Goal: Task Accomplishment & Management: Manage account settings

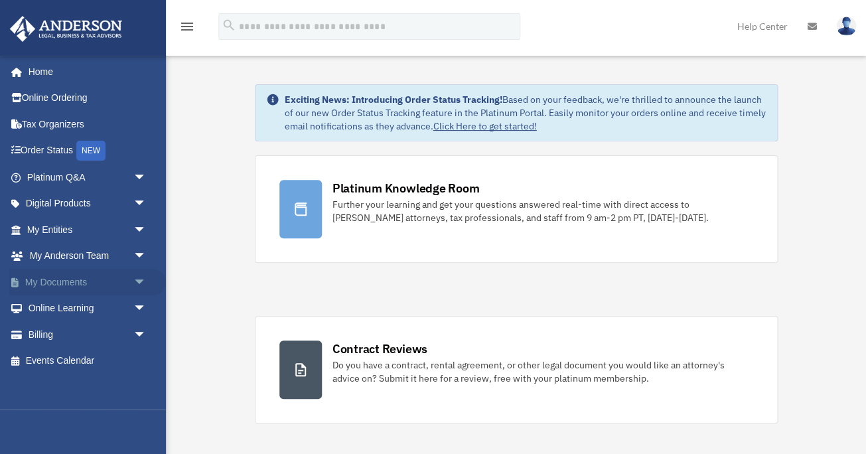
click at [133, 281] on span "arrow_drop_down" at bounding box center [146, 282] width 27 height 27
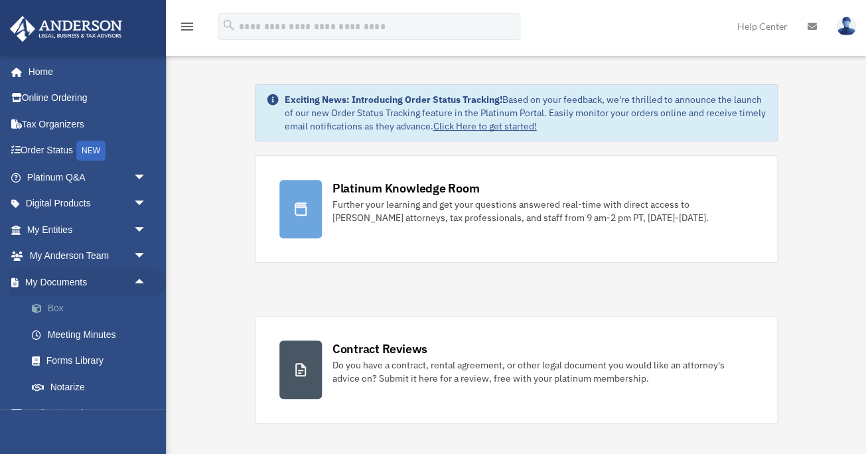
click at [66, 308] on link "Box" at bounding box center [92, 308] width 147 height 27
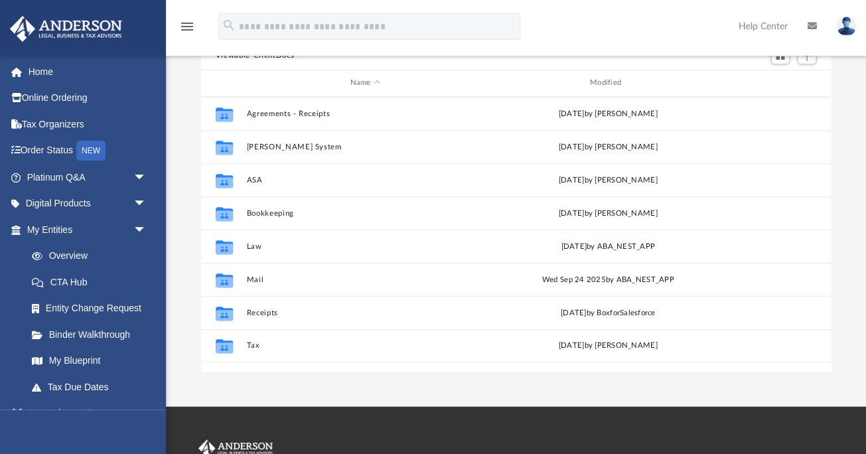
scroll to position [131, 0]
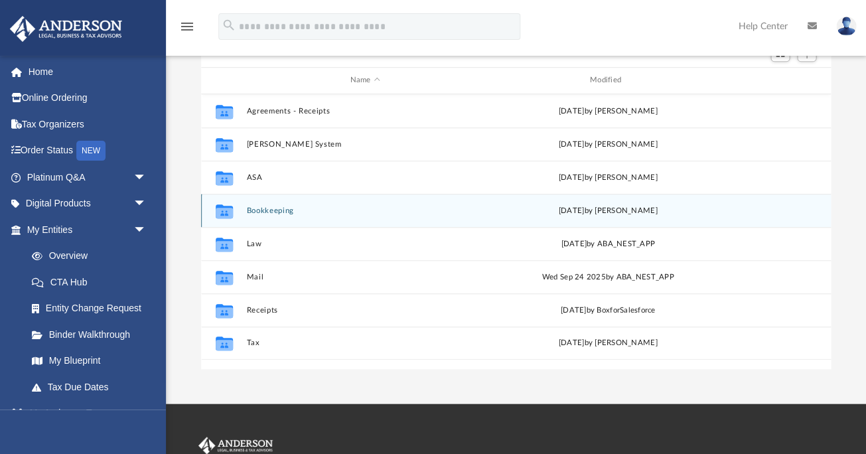
click at [274, 208] on button "Bookkeeping" at bounding box center [364, 210] width 237 height 9
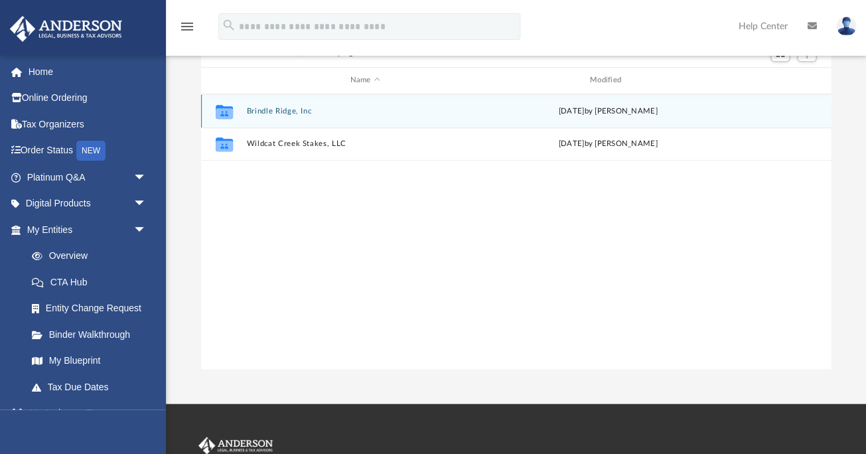
click at [293, 107] on button "Brindle Ridge, Inc" at bounding box center [364, 111] width 237 height 9
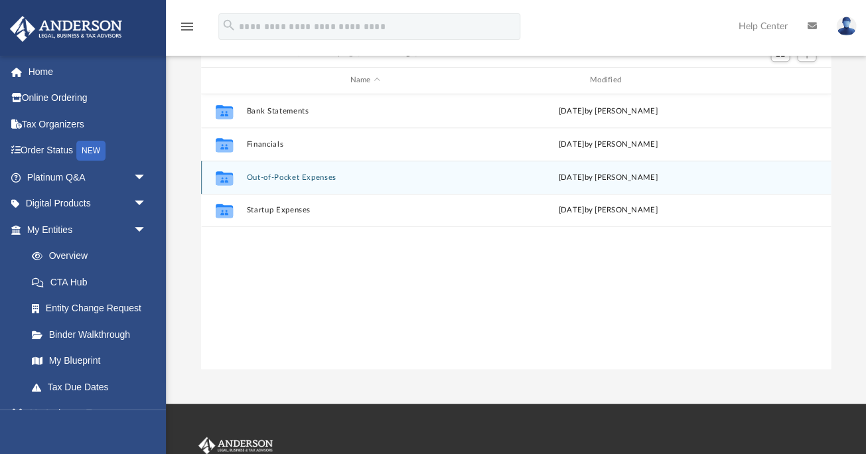
click at [299, 170] on div "Collaborated Folder Out-of-Pocket Expenses [DATE] by [PERSON_NAME]" at bounding box center [516, 177] width 630 height 33
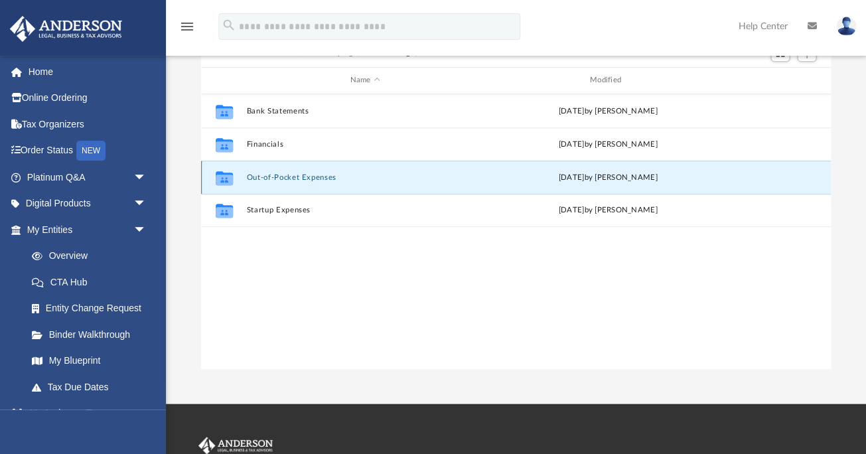
click at [309, 174] on button "Out-of-Pocket Expenses" at bounding box center [364, 177] width 237 height 9
click at [314, 173] on button "Out-of-Pocket Expenses" at bounding box center [364, 177] width 237 height 9
click at [324, 173] on button "Out-of-Pocket Expenses" at bounding box center [364, 177] width 237 height 9
click at [321, 175] on button "Out-of-Pocket Expenses" at bounding box center [364, 177] width 237 height 9
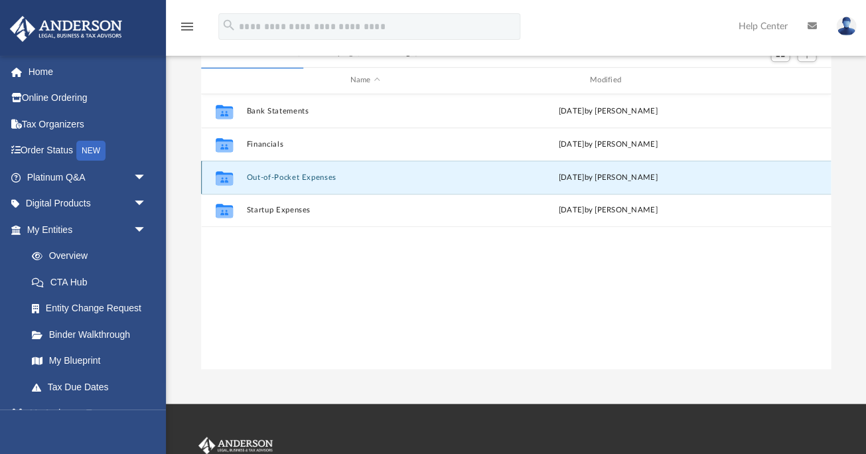
click at [321, 175] on button "Out-of-Pocket Expenses" at bounding box center [364, 177] width 237 height 9
click at [227, 171] on icon "Collaborated Folder" at bounding box center [224, 177] width 21 height 21
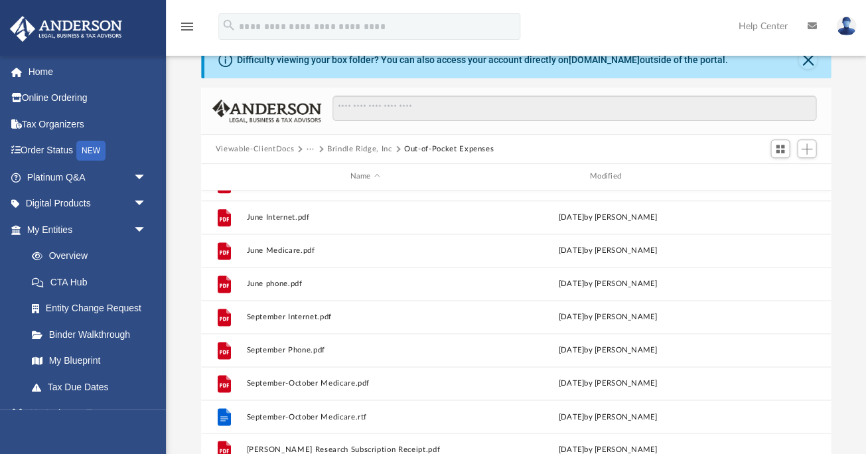
scroll to position [9, 0]
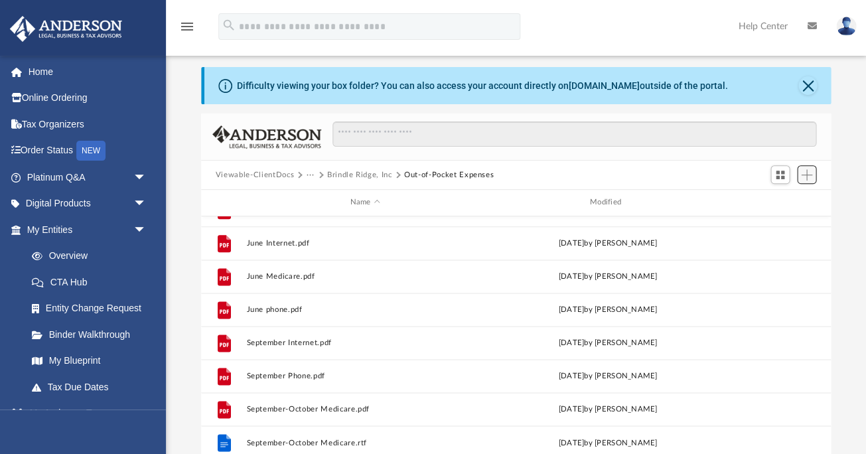
click at [805, 169] on span "Add" at bounding box center [806, 174] width 11 height 11
click at [778, 200] on li "Upload" at bounding box center [788, 202] width 42 height 14
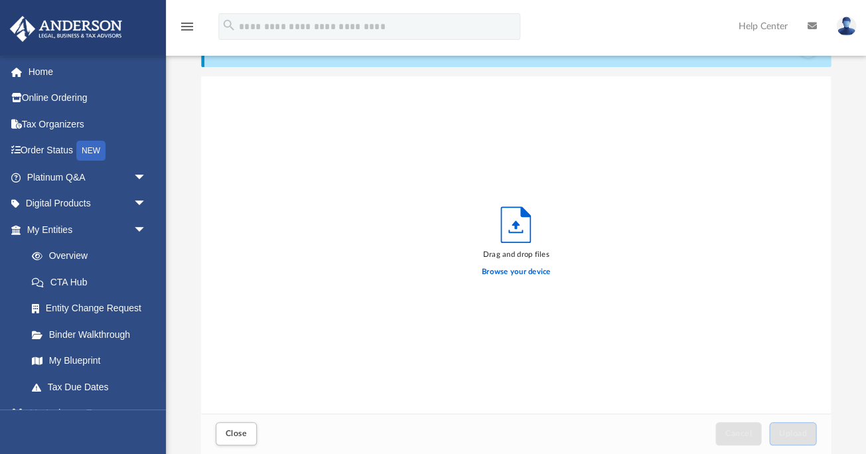
scroll to position [337, 631]
click at [530, 274] on label "Browse your device" at bounding box center [516, 272] width 69 height 12
click at [0, 0] on input "Browse your device" at bounding box center [0, 0] width 0 height 0
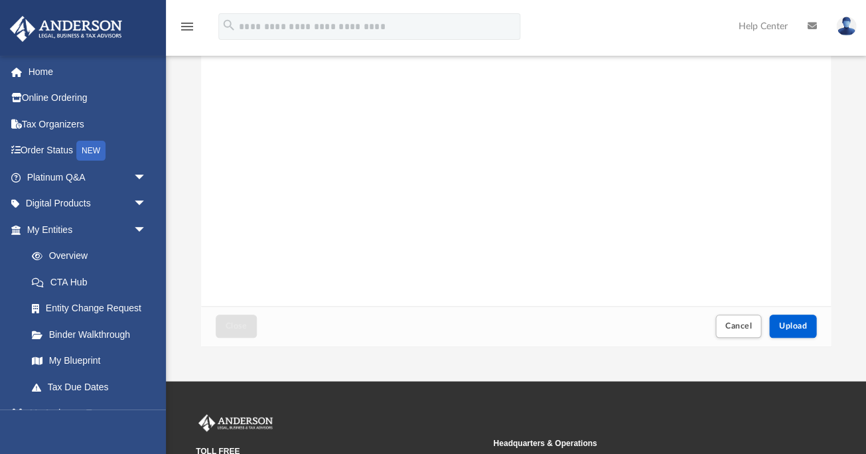
scroll to position [163, 0]
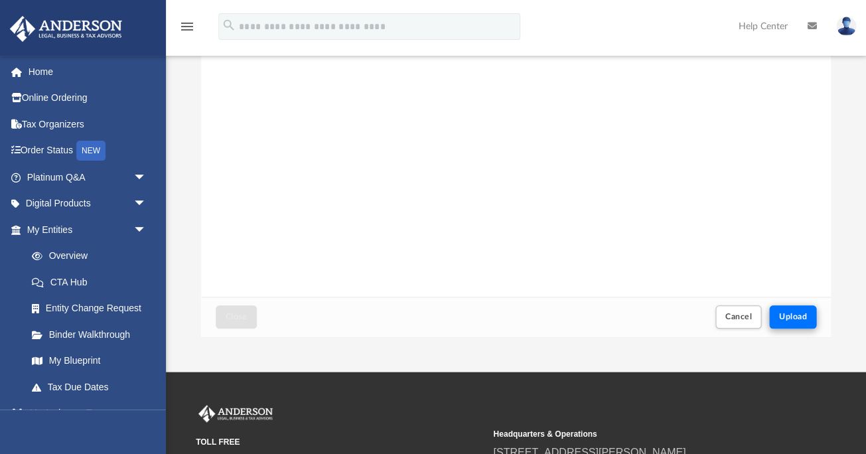
click at [783, 313] on span "Upload" at bounding box center [793, 317] width 28 height 8
